Goal: Information Seeking & Learning: Understand process/instructions

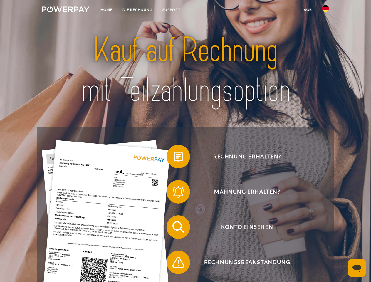
click at [66, 10] on img at bounding box center [65, 9] width 47 height 6
click at [326, 10] on img at bounding box center [325, 8] width 7 height 7
click at [308, 10] on link "agb" at bounding box center [308, 9] width 18 height 11
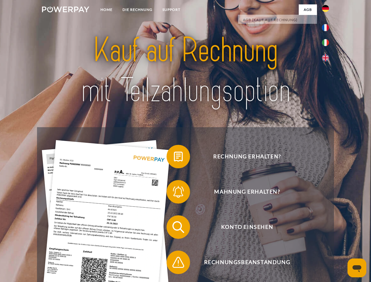
click at [174, 158] on span at bounding box center [169, 156] width 29 height 29
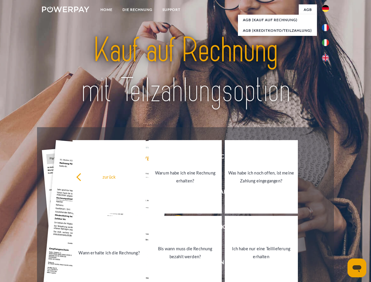
click at [174, 193] on link "Warum habe ich eine Rechnung erhalten?" at bounding box center [185, 176] width 73 height 73
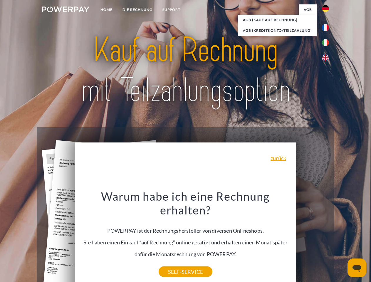
click at [174, 228] on div "Warum habe ich eine Rechnung erhalten? POWERPAY ist der Rechnungshersteller von…" at bounding box center [185, 230] width 215 height 83
click at [174, 264] on div "Warum habe ich eine Rechnung erhalten? POWERPAY ist der Rechnungshersteller von…" at bounding box center [185, 230] width 215 height 83
click at [357, 268] on icon "Messaging-Fenster öffnen" at bounding box center [357, 268] width 9 height 7
